Goal: Task Accomplishment & Management: Use online tool/utility

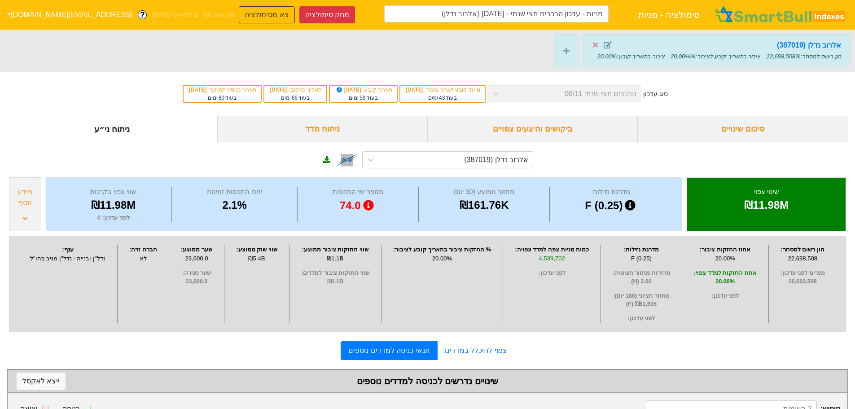
click at [149, 144] on div "אלרוב נדלן (387019)" at bounding box center [428, 158] width 842 height 33
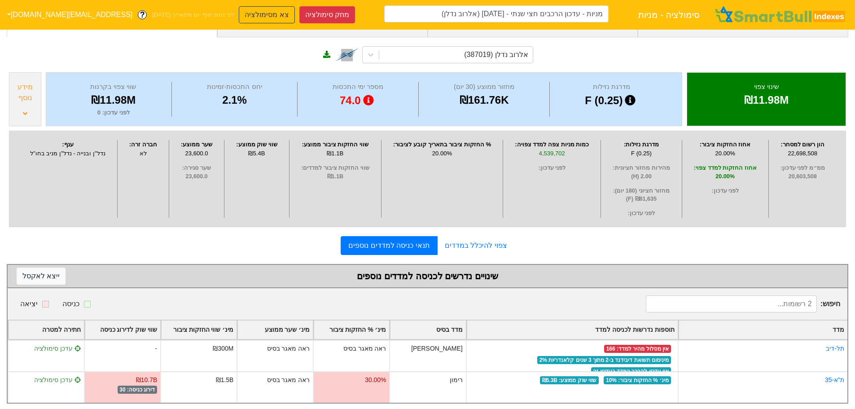
scroll to position [115, 0]
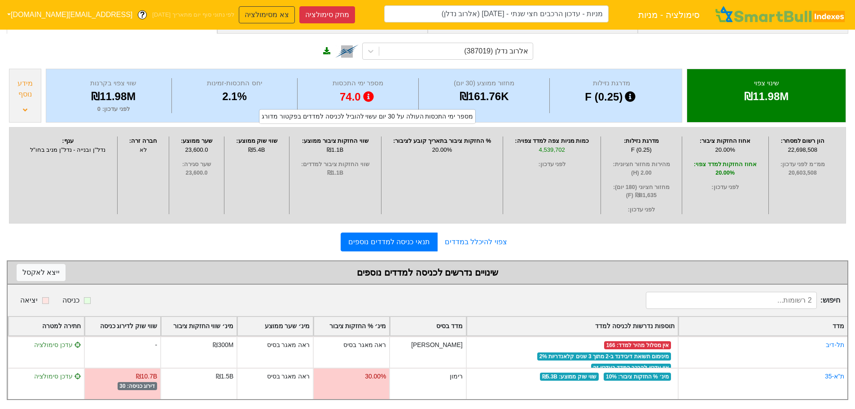
click at [581, 236] on div "צפוי להיכלל במדדים תנאי כניסה למדדים נוספים" at bounding box center [428, 242] width 842 height 19
click at [239, 14] on button "צא מסימולציה" at bounding box center [267, 14] width 56 height 17
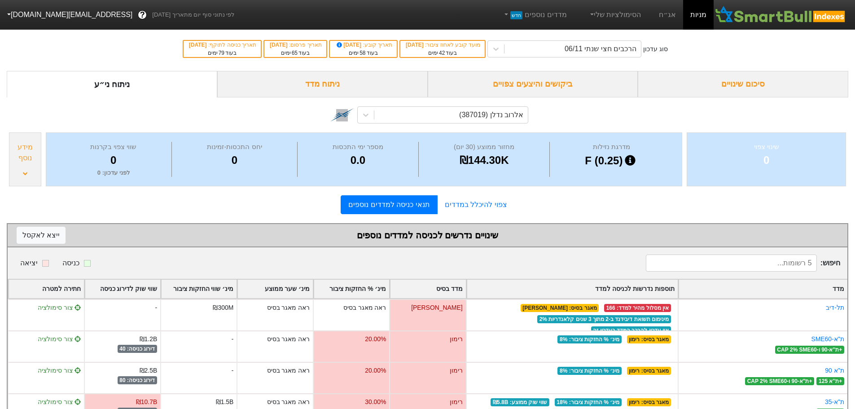
click at [700, 16] on link "מניות" at bounding box center [698, 15] width 31 height 30
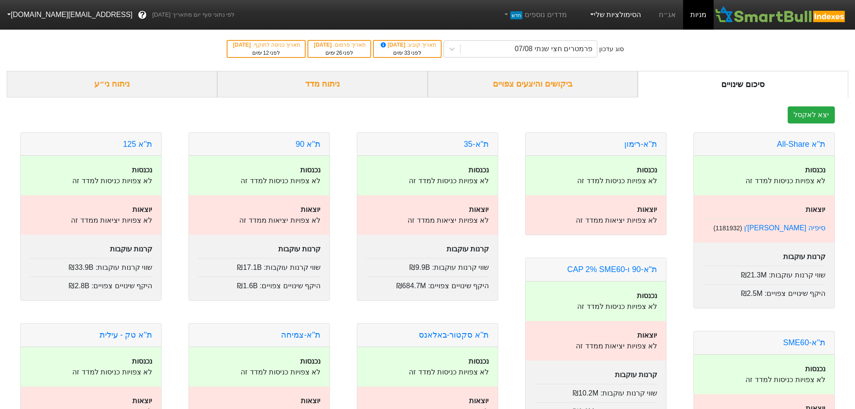
click at [605, 17] on link "הסימולציות שלי" at bounding box center [615, 15] width 60 height 18
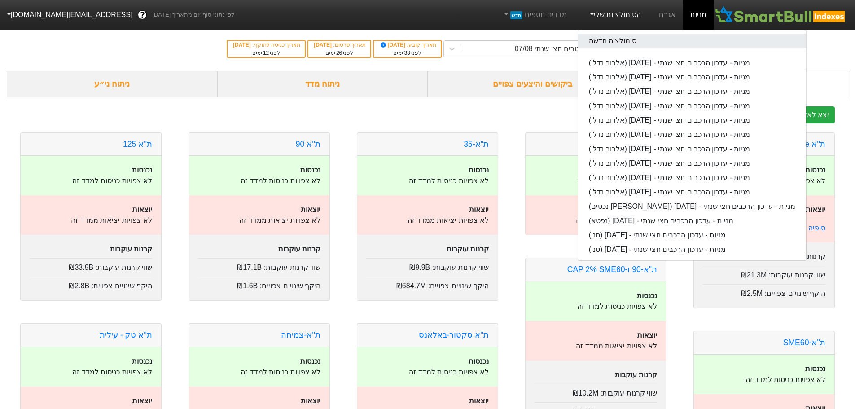
click at [614, 35] on link "סימולציה חדשה" at bounding box center [692, 41] width 228 height 14
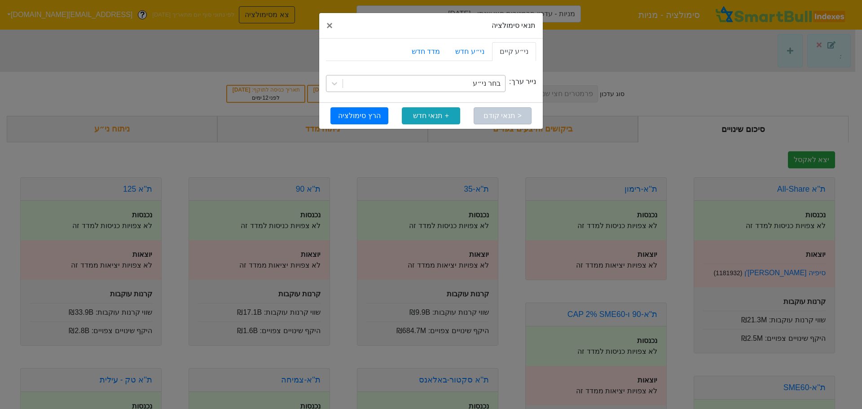
click at [472, 91] on div "בחר ני״ע" at bounding box center [424, 83] width 162 height 16
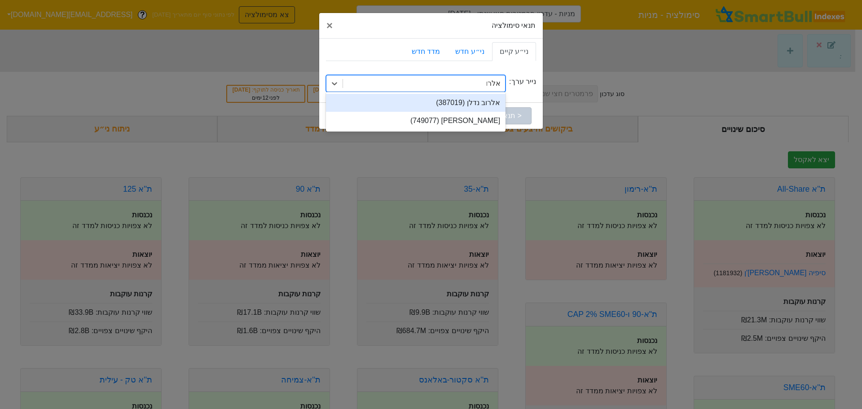
type input "אלרוב"
click at [474, 102] on div "אלרוב נדלן (387019)" at bounding box center [416, 103] width 180 height 18
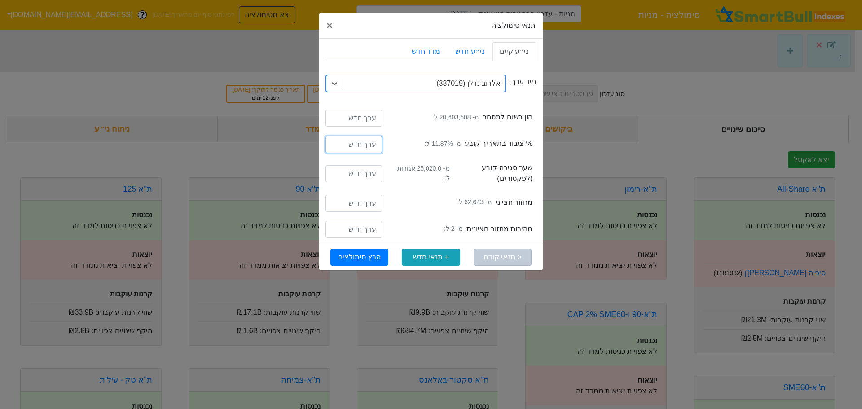
click at [348, 141] on input "number" at bounding box center [354, 144] width 57 height 17
type input "20"
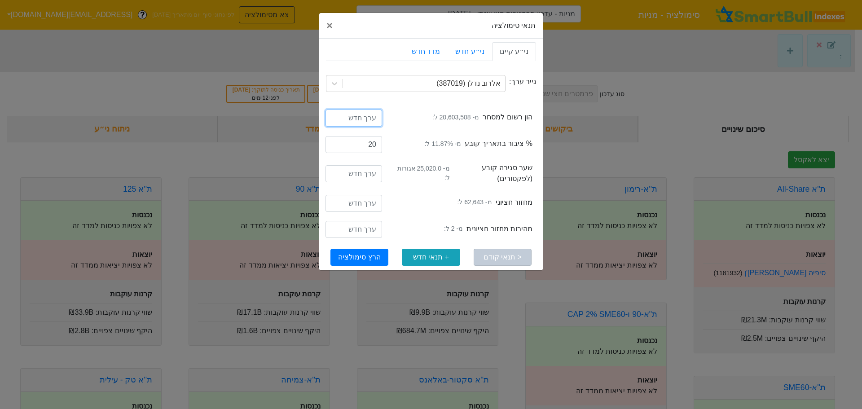
click at [359, 113] on input "number" at bounding box center [354, 118] width 57 height 17
click at [330, 120] on input "22" at bounding box center [354, 118] width 57 height 17
click at [362, 122] on input "22" at bounding box center [354, 118] width 57 height 17
type input "22698508"
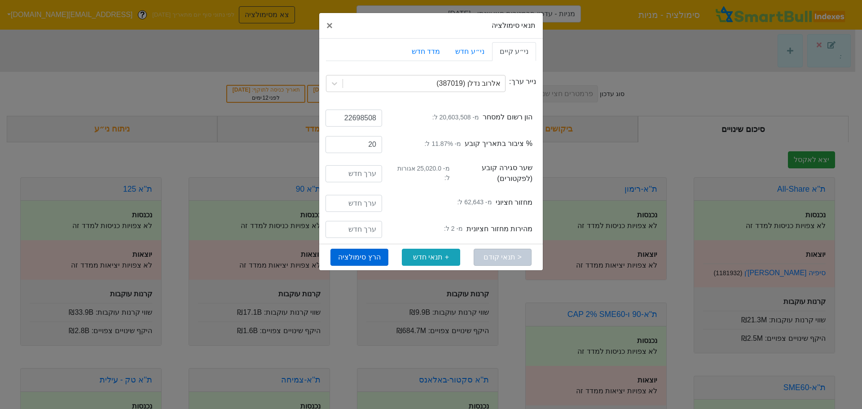
click at [361, 257] on button "הרץ סימולציה" at bounding box center [359, 257] width 58 height 17
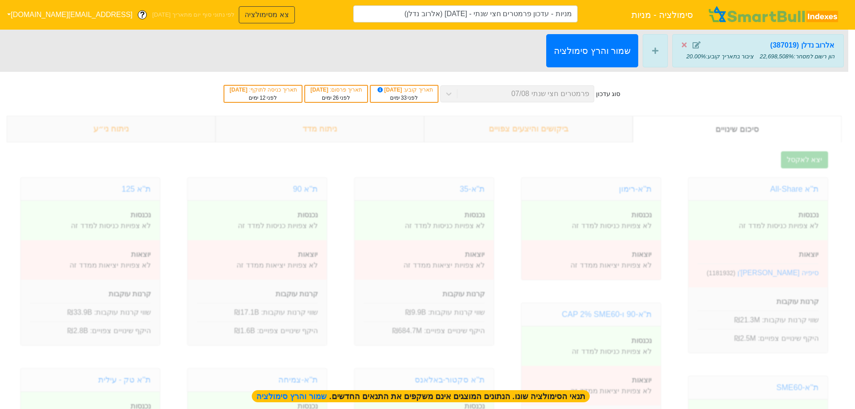
type input "מניות - עדכון פרמטרים חצי שנתי - [DATE] (אלרוב נדלן)"
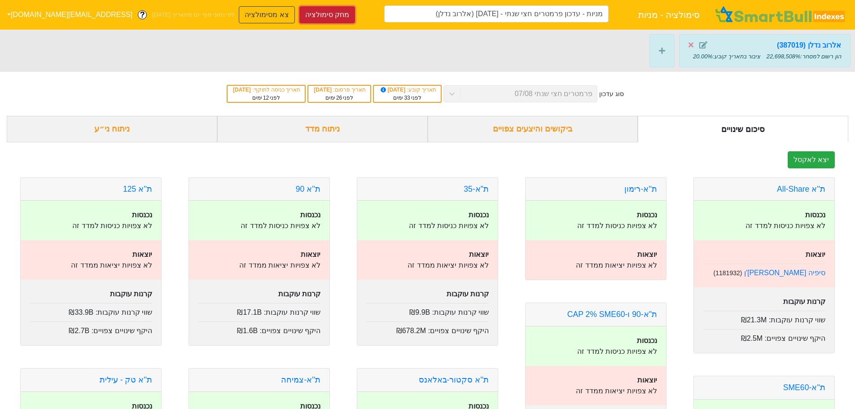
click at [299, 12] on button "מחק סימולציה" at bounding box center [327, 14] width 56 height 17
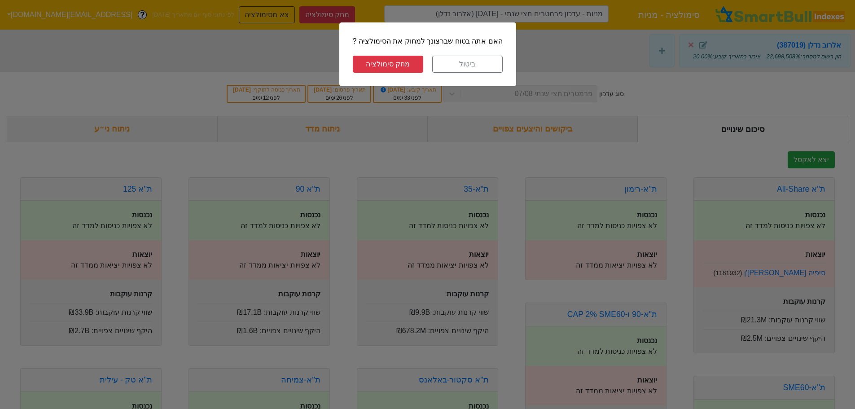
click at [393, 67] on button "מחק סימולציה" at bounding box center [388, 64] width 70 height 17
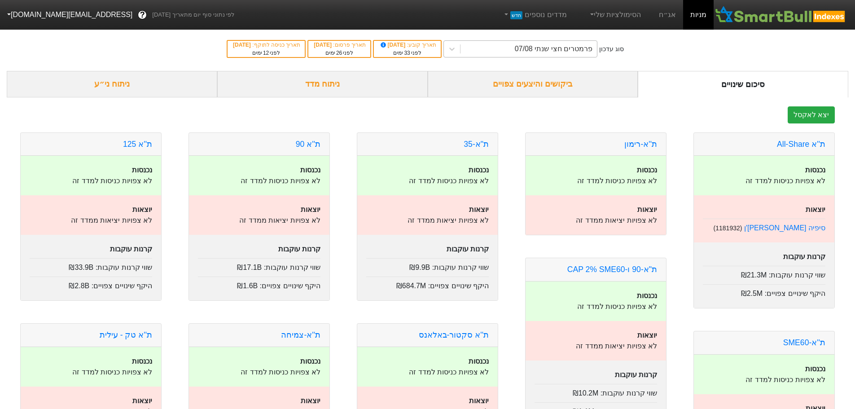
click at [541, 49] on div "פרמטרים חצי שנתי 07/08" at bounding box center [554, 49] width 78 height 11
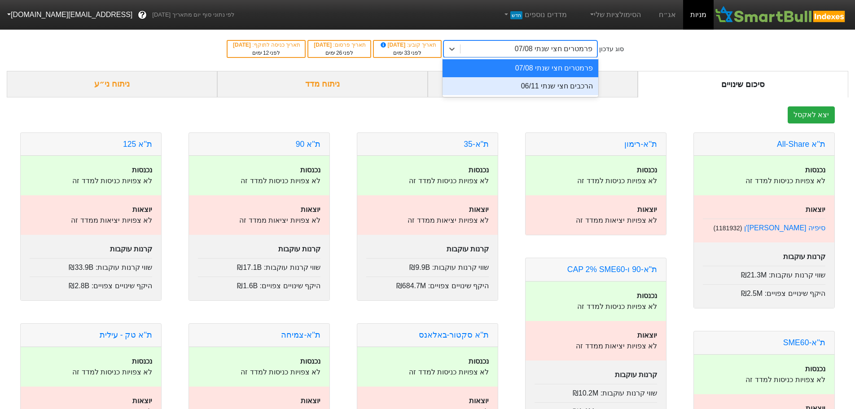
click at [538, 83] on div "הרכבים חצי שנתי 06/11" at bounding box center [521, 86] width 156 height 18
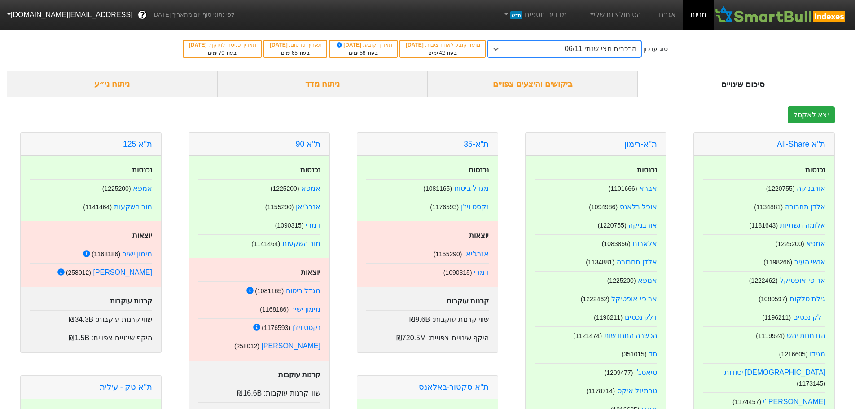
click at [137, 86] on div "ניתוח ני״ע" at bounding box center [112, 84] width 211 height 26
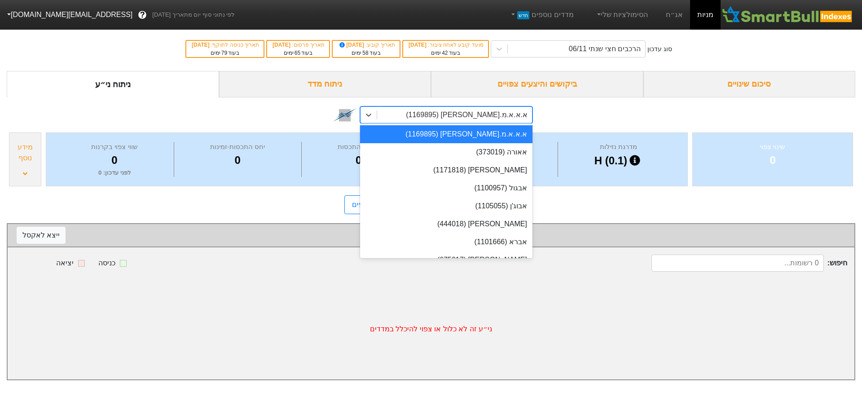
click at [485, 114] on div "א.א.א.מ.[PERSON_NAME] (1169895)" at bounding box center [467, 115] width 122 height 11
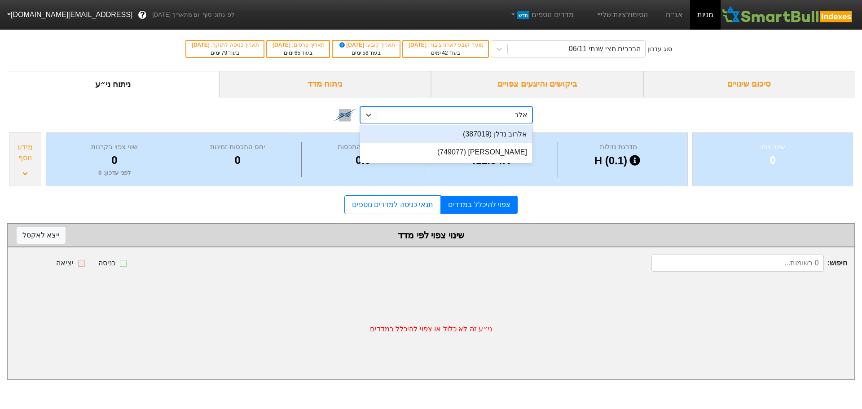
type input "אלרוב"
click at [469, 134] on div "אלרוב נדלן (387019)" at bounding box center [446, 134] width 172 height 18
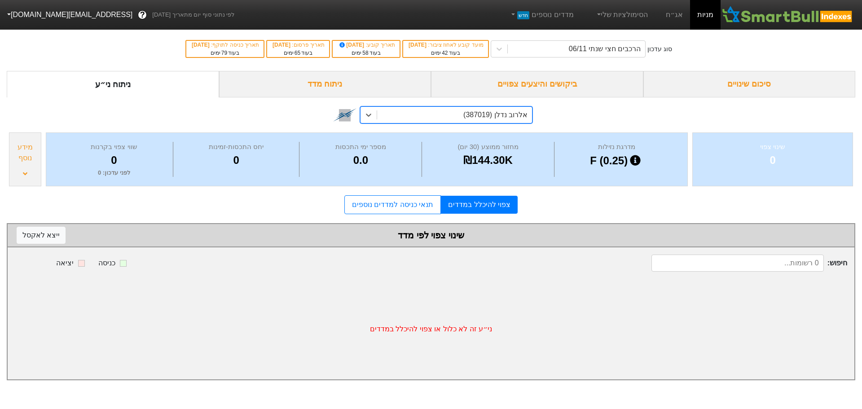
click at [701, 13] on link "מניות" at bounding box center [705, 15] width 31 height 30
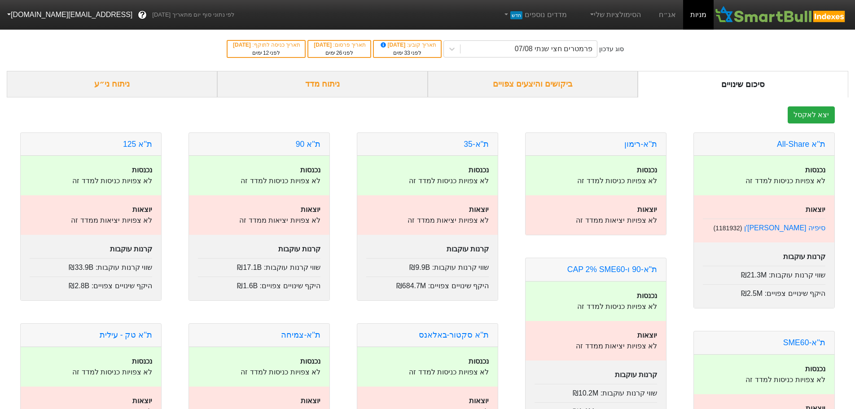
click at [699, 16] on link "מניות" at bounding box center [698, 15] width 31 height 30
click at [621, 17] on link "הסימולציות שלי" at bounding box center [615, 15] width 60 height 18
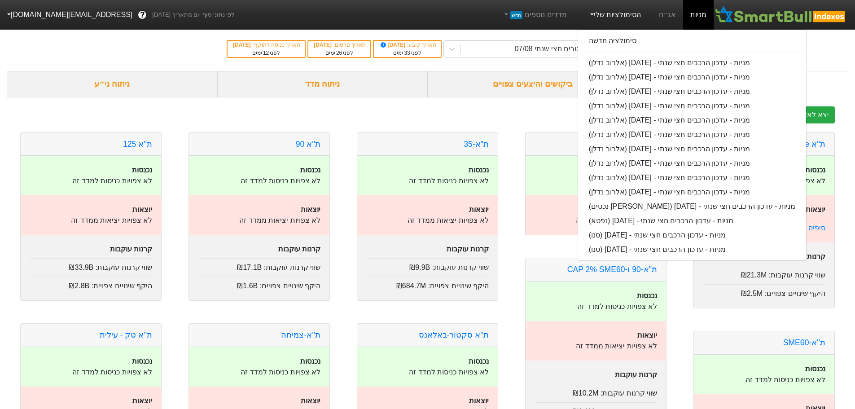
click at [812, 52] on div "סוג עדכון פרמטרים חצי שנתי 07/08 תאריך קובע : [DATE] לפני 33 ימים תאריך פרסום :…" at bounding box center [427, 49] width 855 height 44
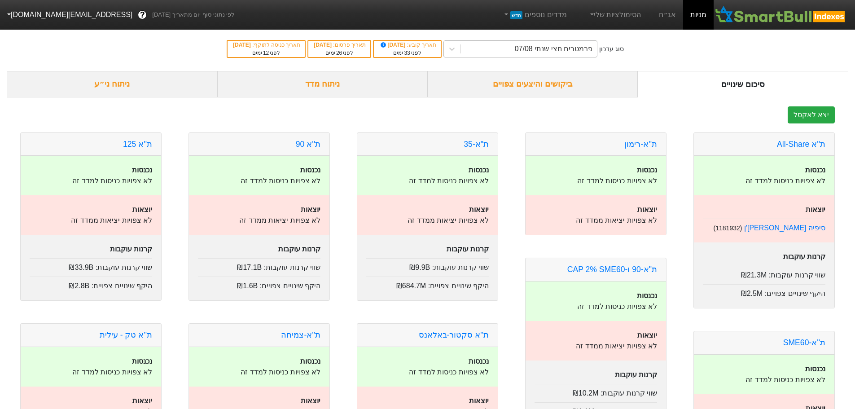
click at [586, 53] on div "פרמטרים חצי שנתי 07/08" at bounding box center [554, 49] width 78 height 11
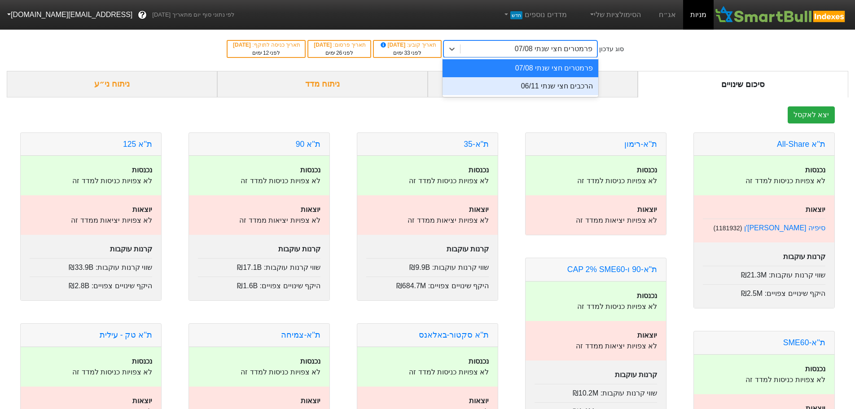
click at [582, 88] on div "הרכבים חצי שנתי 06/11" at bounding box center [521, 86] width 156 height 18
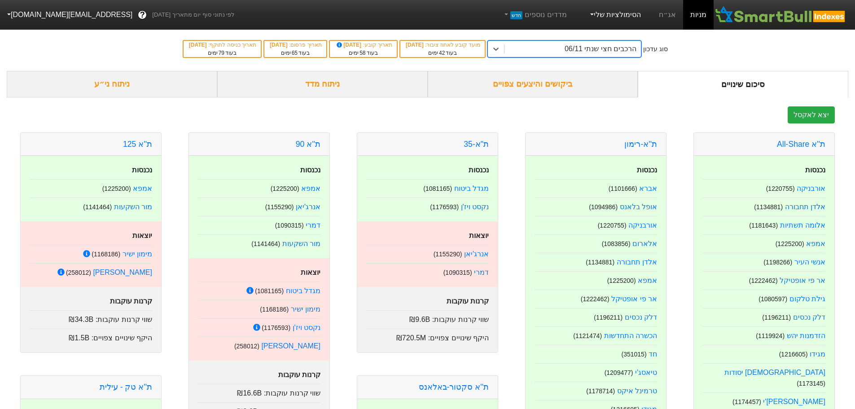
click at [638, 16] on link "הסימולציות שלי" at bounding box center [615, 15] width 60 height 18
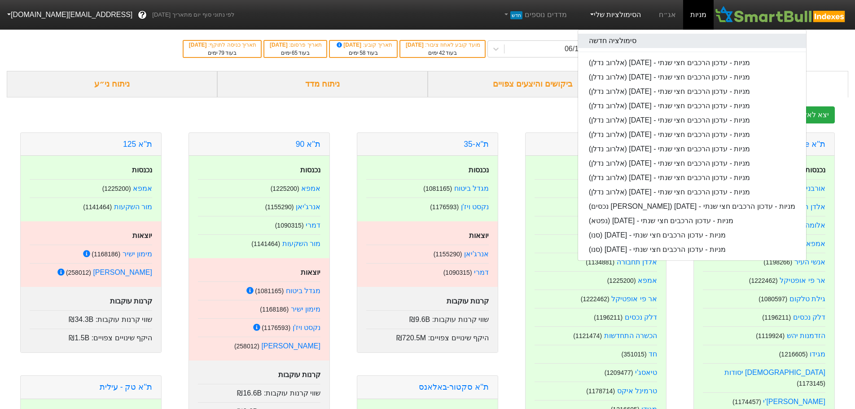
click at [635, 39] on link "סימולציה חדשה" at bounding box center [692, 41] width 228 height 14
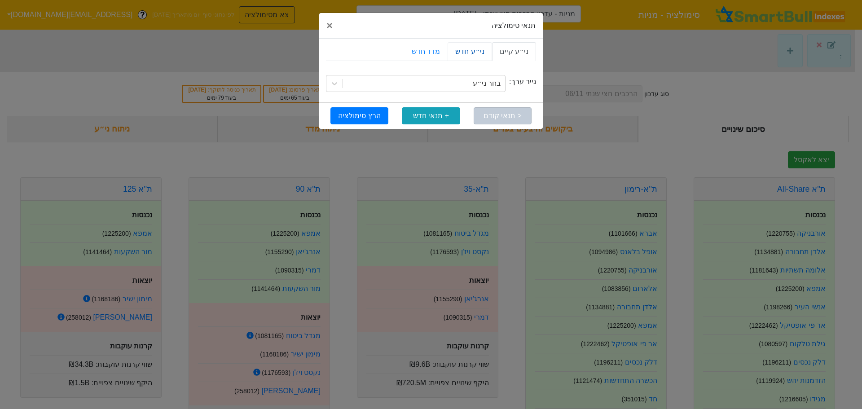
click at [471, 52] on link "ני״ע חדש" at bounding box center [470, 51] width 44 height 19
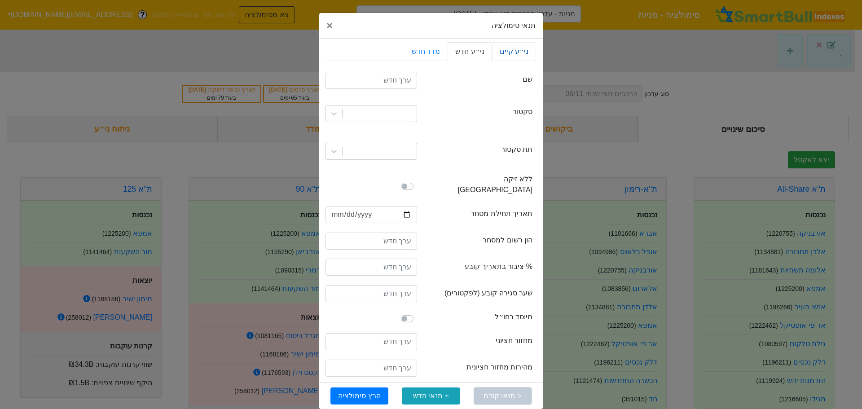
click at [520, 54] on link "ני״ע קיים" at bounding box center [514, 51] width 44 height 19
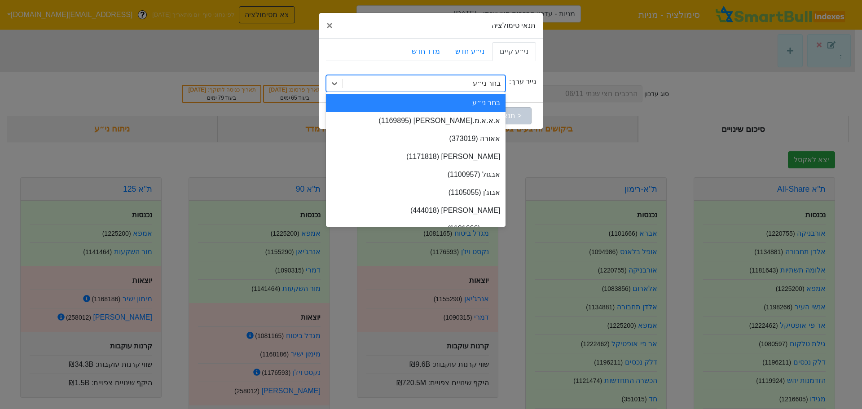
click at [451, 82] on div "בחר ני״ע" at bounding box center [424, 83] width 162 height 16
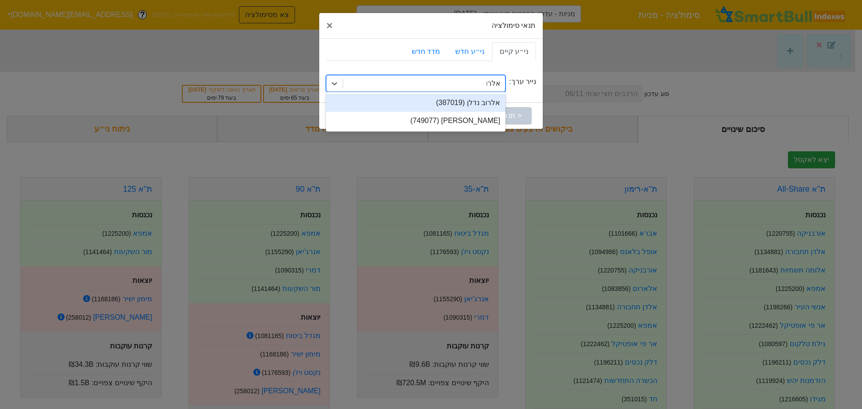
type input "אלרוב"
click at [472, 106] on div "אלרוב נדלן (387019)" at bounding box center [416, 103] width 180 height 18
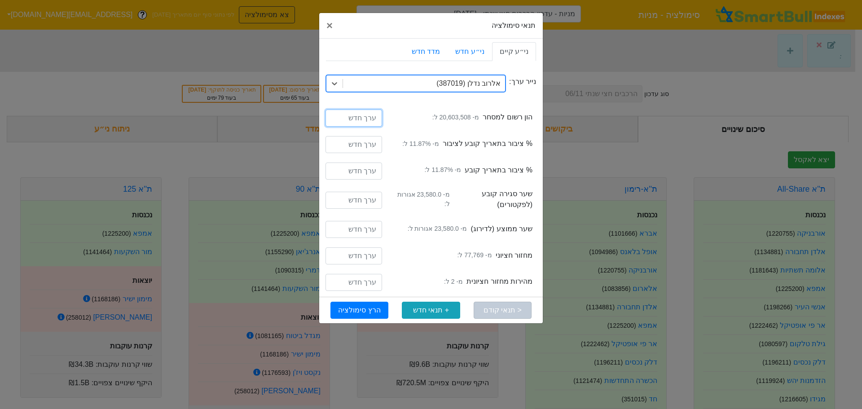
click at [344, 116] on input "number" at bounding box center [354, 118] width 57 height 17
type input "22698508"
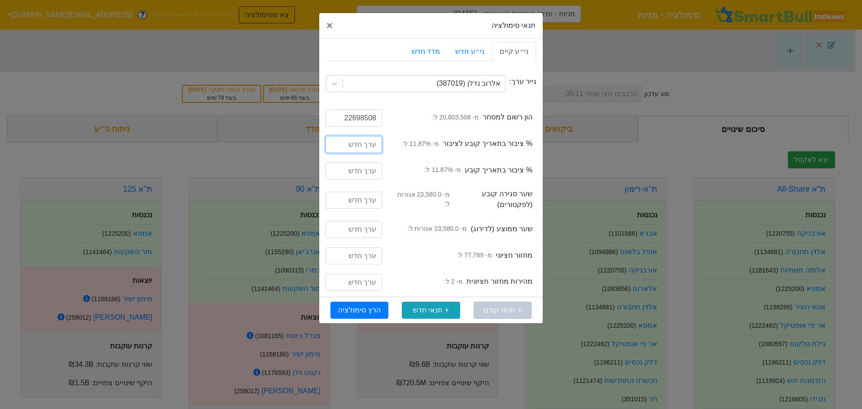
click at [364, 147] on input "number" at bounding box center [354, 144] width 57 height 17
type input "20"
click at [360, 176] on input "number" at bounding box center [354, 171] width 57 height 17
type input "20"
click at [361, 311] on button "הרץ סימולציה" at bounding box center [359, 310] width 58 height 17
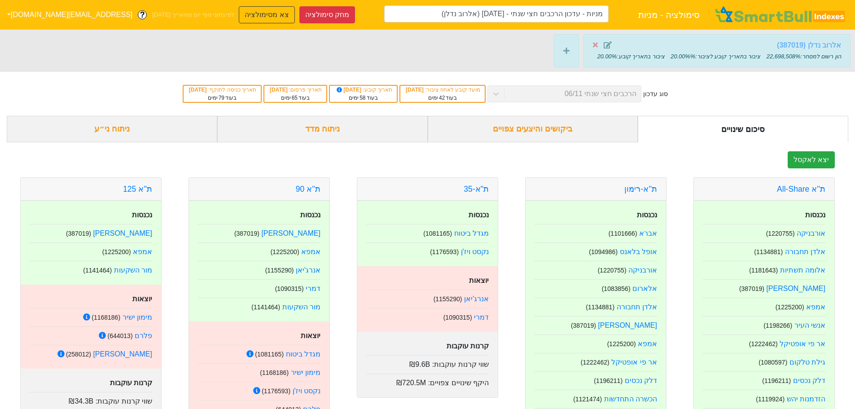
click at [804, 41] on strong "אלרוב נדלן (387019)" at bounding box center [809, 45] width 64 height 8
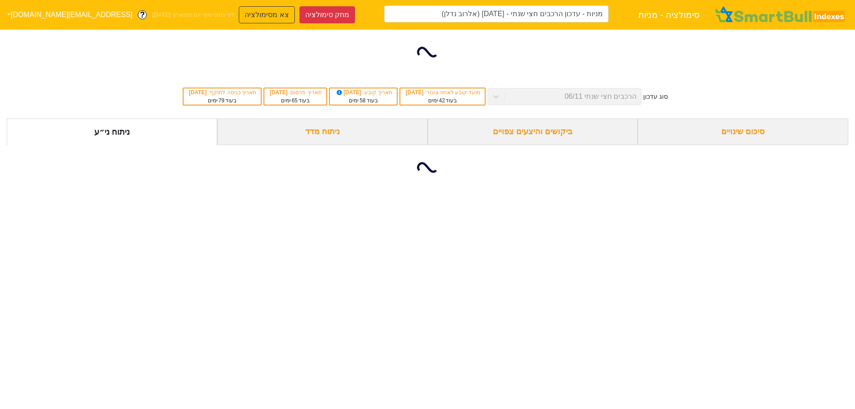
type input "מניות - עדכון הרכבים חצי שנתי - [DATE] (אלרוב נדלן)"
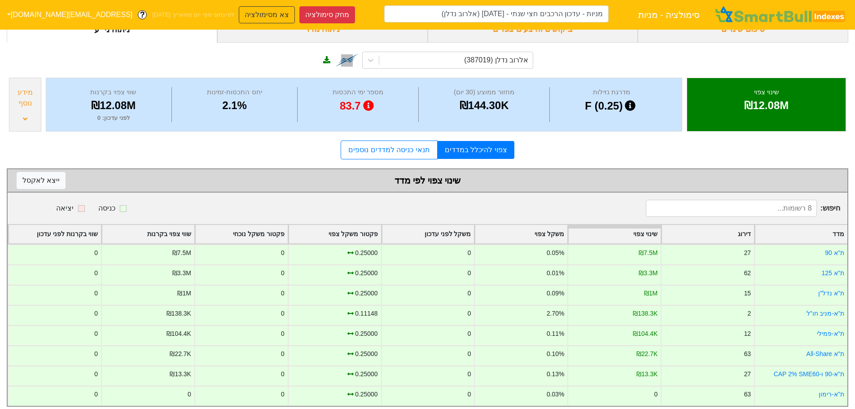
scroll to position [113, 0]
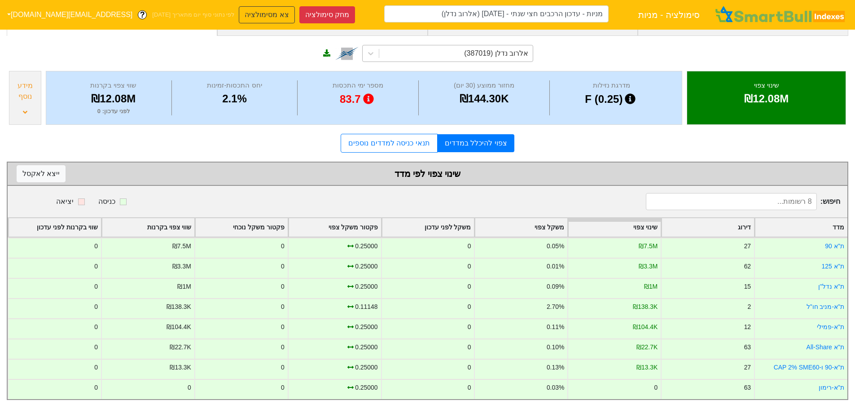
click at [467, 45] on div "אלרוב נדלן (387019)" at bounding box center [456, 53] width 154 height 16
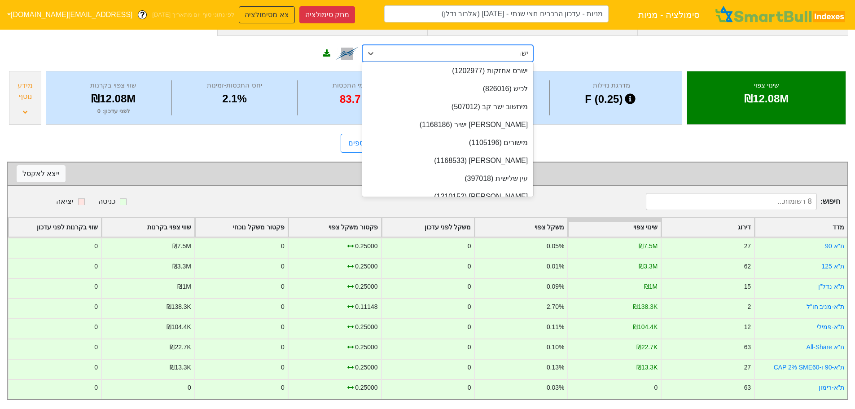
scroll to position [0, 0]
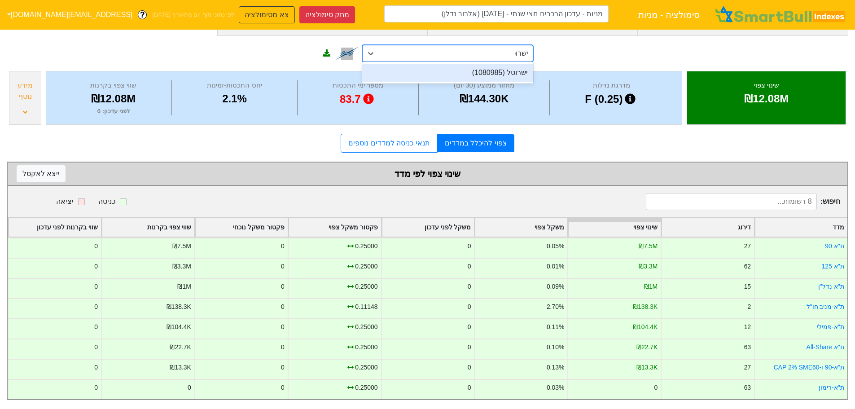
type input "ישרוטל"
click at [456, 64] on div "ישרוטל (1080985)" at bounding box center [447, 73] width 171 height 18
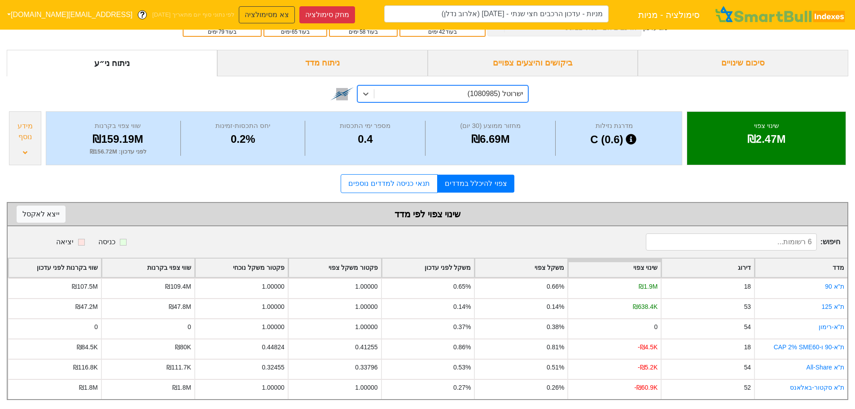
scroll to position [73, 0]
